Goal: Transaction & Acquisition: Download file/media

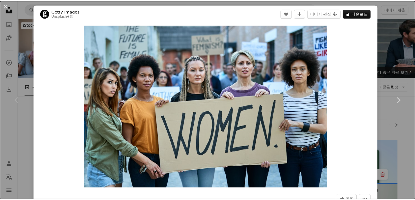
scroll to position [84, 0]
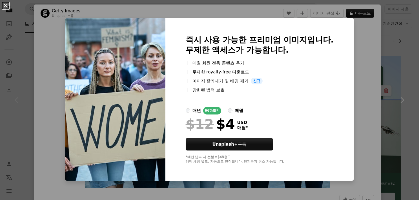
click at [7, 5] on button "An X shape" at bounding box center [5, 5] width 7 height 7
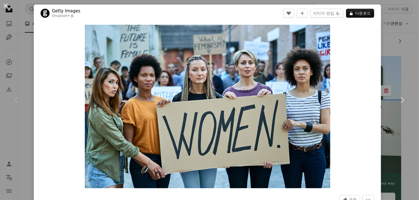
click at [6, 5] on button "An X shape" at bounding box center [5, 5] width 7 height 7
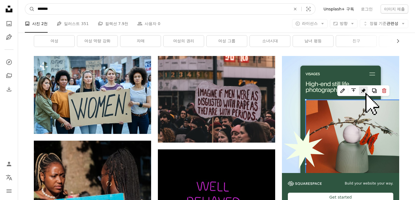
click at [71, 9] on input "*******" at bounding box center [162, 9] width 254 height 11
type input "*********"
click at [25, 4] on button "A magnifying glass" at bounding box center [30, 9] width 10 height 11
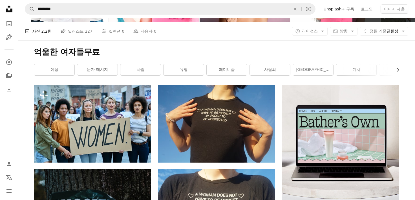
scroll to position [56, 0]
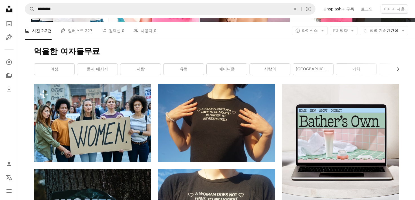
click at [87, 53] on h1 "억울한 여자들무료" at bounding box center [216, 51] width 365 height 10
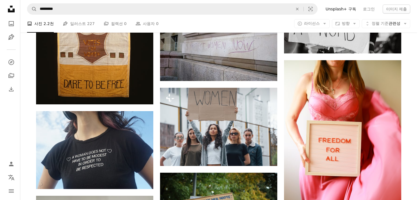
scroll to position [394, 0]
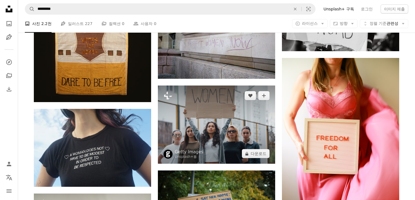
click at [227, 133] on img at bounding box center [216, 125] width 117 height 78
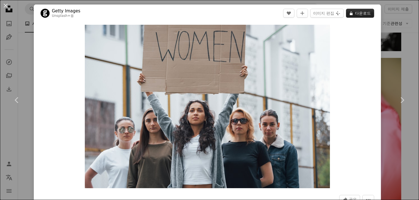
click at [357, 13] on button "A lock 다운로드" at bounding box center [360, 13] width 28 height 9
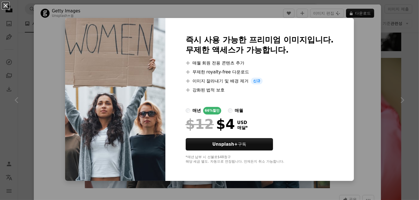
click at [7, 6] on button "An X shape" at bounding box center [5, 5] width 7 height 7
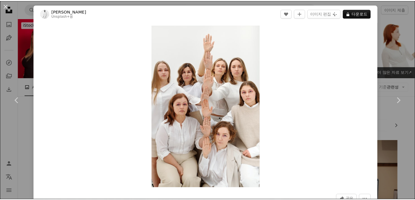
scroll to position [1267, 0]
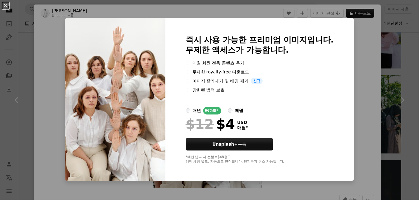
click at [5, 4] on button "An X shape" at bounding box center [5, 5] width 7 height 7
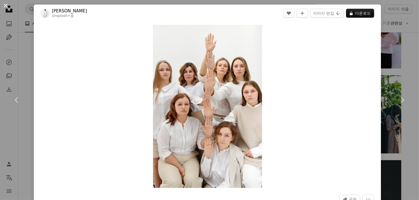
click at [5, 7] on button "An X shape" at bounding box center [5, 5] width 7 height 7
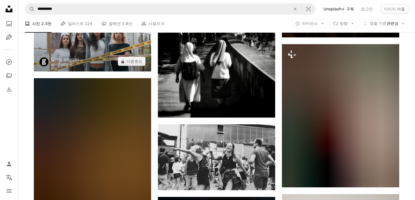
scroll to position [3971, 0]
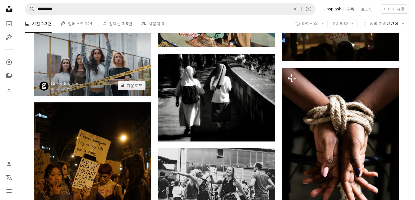
click at [99, 76] on img at bounding box center [92, 56] width 117 height 78
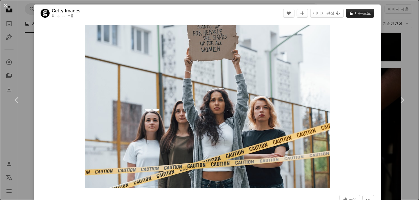
click at [357, 12] on button "A lock 다운로드" at bounding box center [360, 13] width 28 height 9
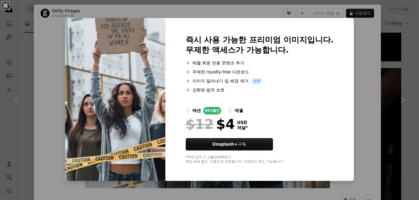
click at [7, 7] on button "An X shape" at bounding box center [5, 5] width 7 height 7
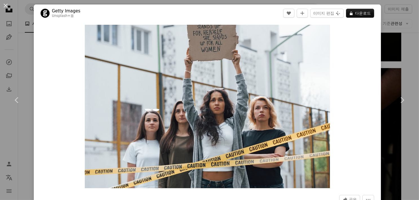
click at [7, 6] on button "An X shape" at bounding box center [5, 5] width 7 height 7
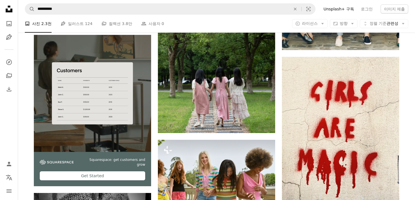
scroll to position [852, 0]
